Goal: Information Seeking & Learning: Learn about a topic

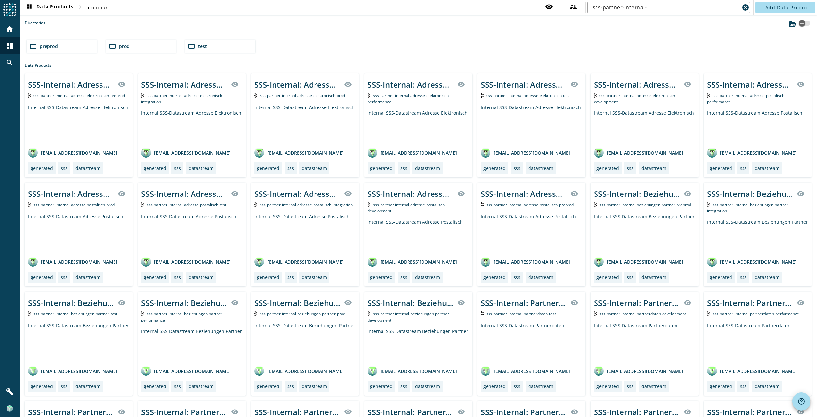
scroll to position [130, 0]
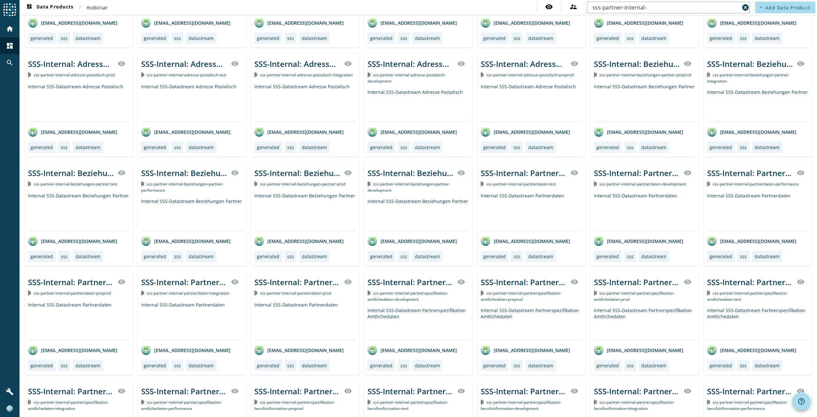
click at [432, 221] on div "Internal SSS-Datastream Beziehungen Partner" at bounding box center [417, 214] width 101 height 33
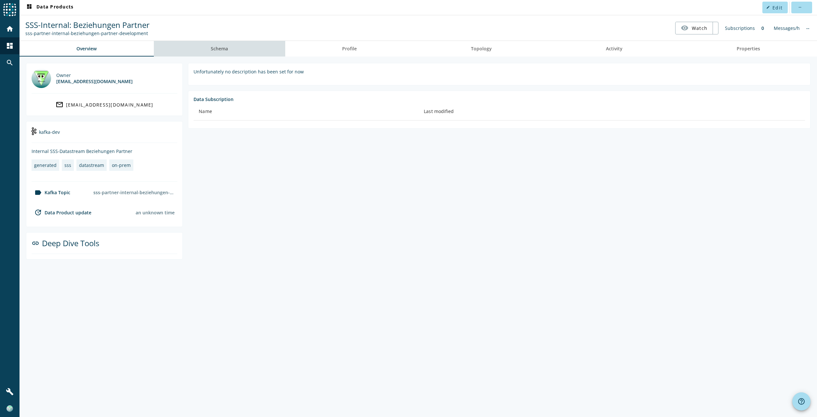
click at [223, 53] on span "Schema" at bounding box center [219, 49] width 17 height 16
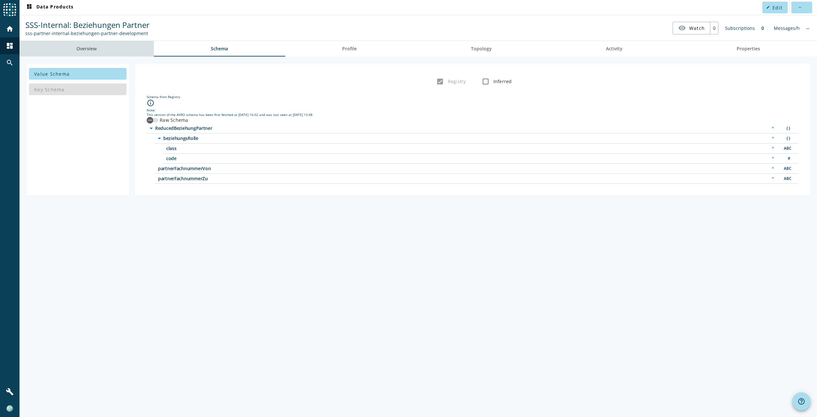
click at [80, 45] on span "Overview" at bounding box center [86, 49] width 20 height 16
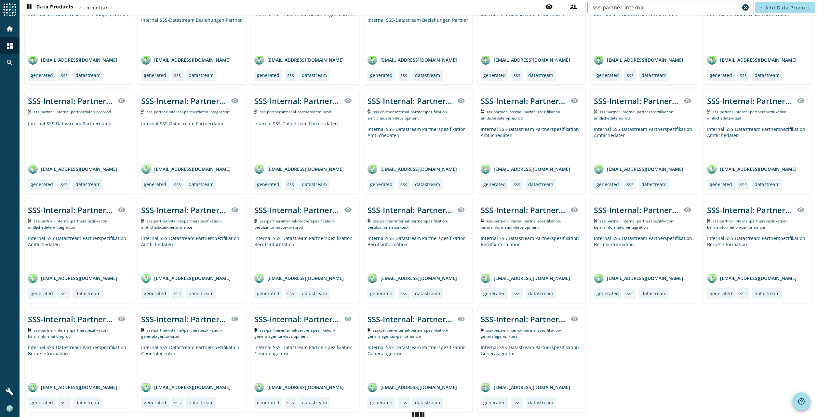
scroll to position [324, 0]
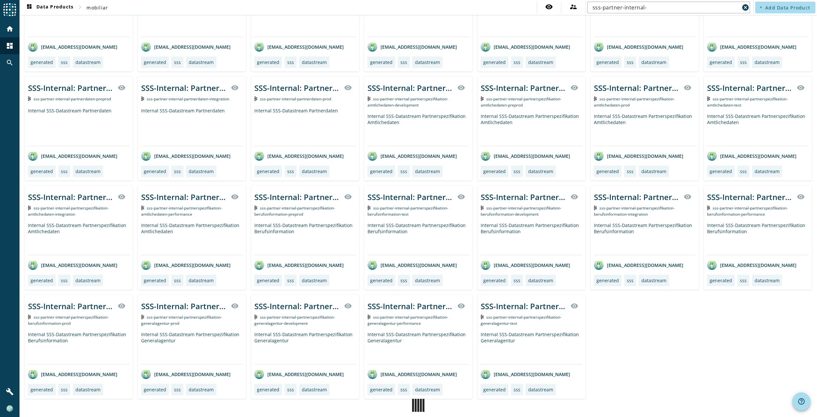
click at [193, 339] on div "Internal SSS-Datastream Partnerspezifikation Generalagentur" at bounding box center [191, 348] width 101 height 33
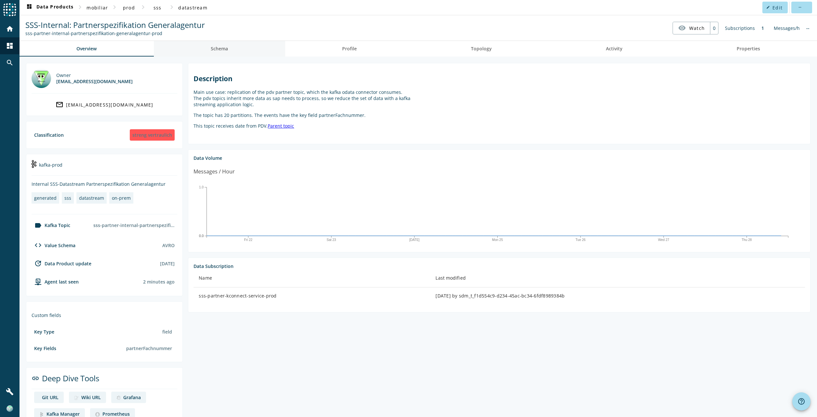
click at [233, 48] on link "Schema" at bounding box center [219, 49] width 131 height 16
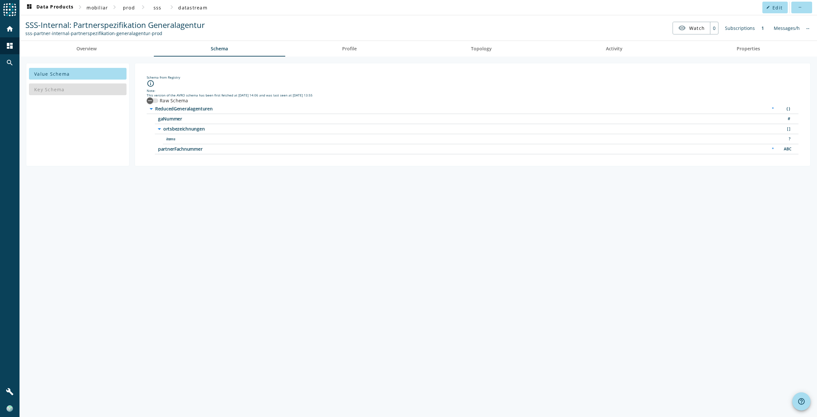
click at [84, 90] on div "Key Schema" at bounding box center [78, 90] width 98 height 16
copy div "Schema"
